Goal: Task Accomplishment & Management: Use online tool/utility

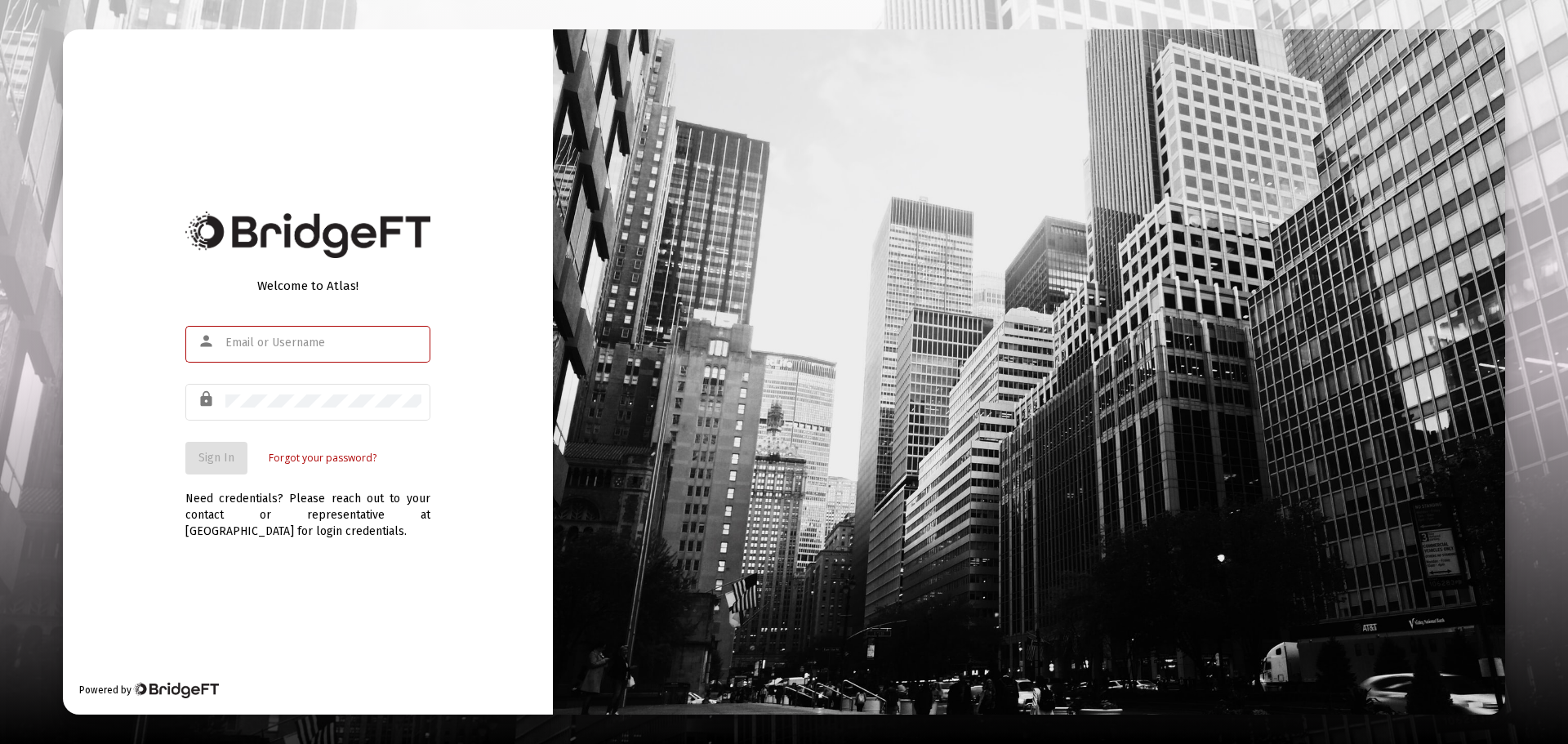
type input "jfountain@passivecapital.com"
click at [163, 460] on div "Welcome to Atlas! person jfountain@passivecapital.com lock Sign In Forgot your …" at bounding box center [308, 372] width 490 height 685
click at [225, 462] on span "Sign In" at bounding box center [216, 458] width 36 height 14
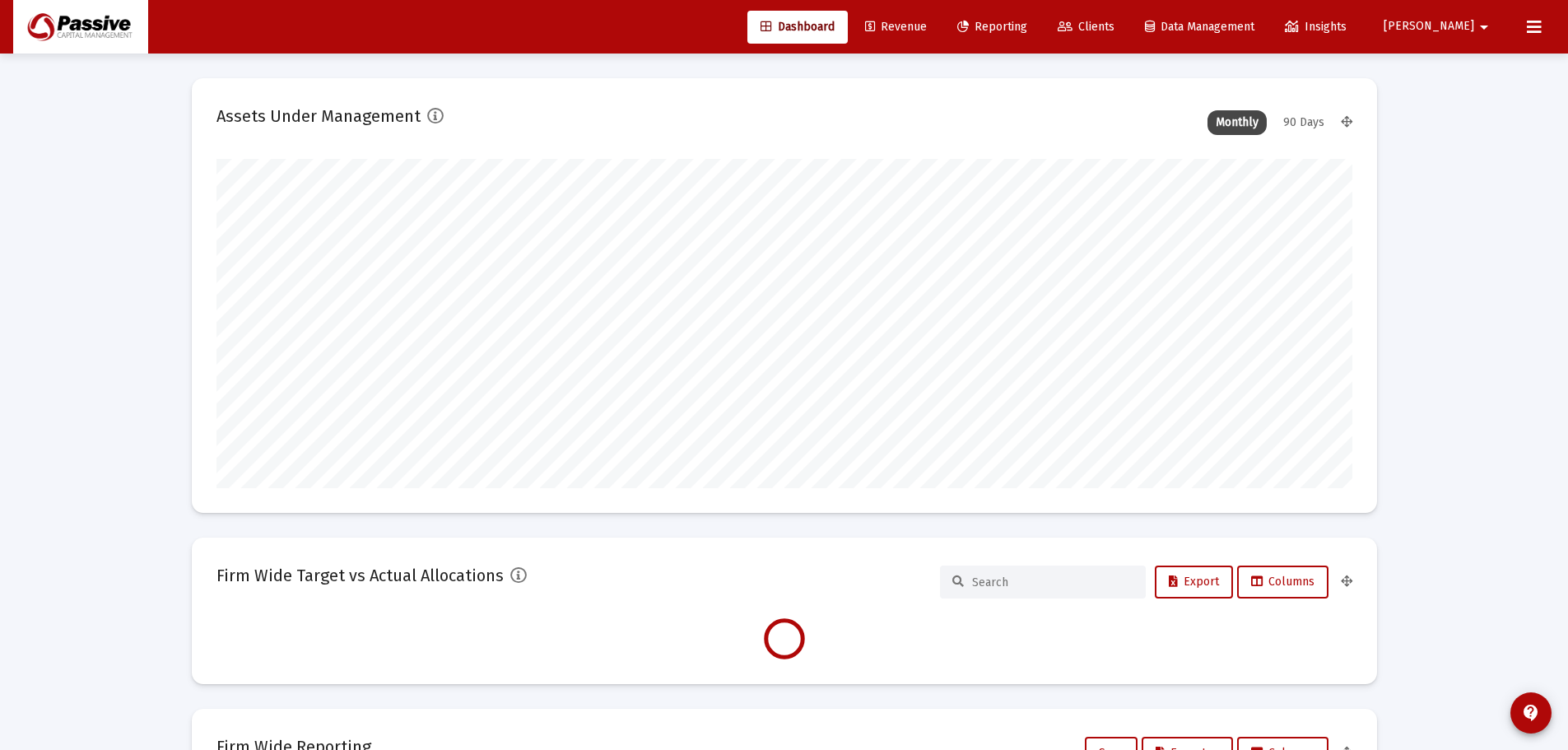
type input "2025-10-10"
